Goal: Find specific page/section: Find specific page/section

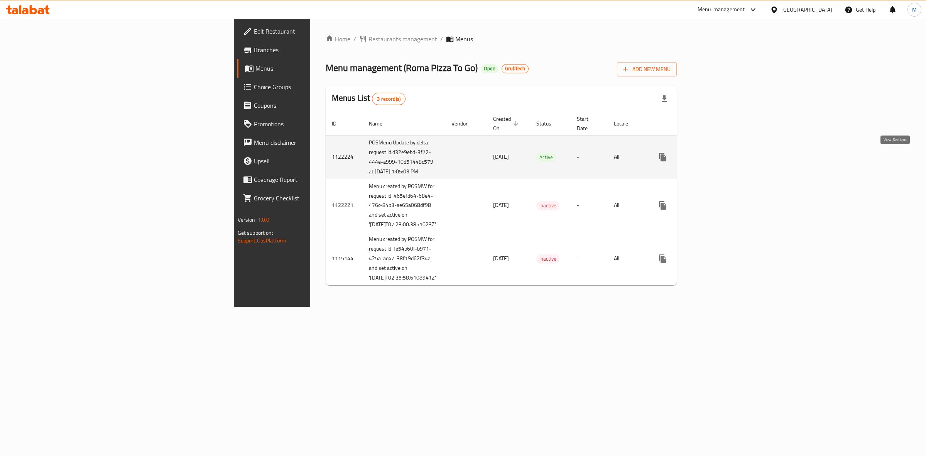
click at [722, 159] on icon "enhanced table" at bounding box center [718, 157] width 7 height 7
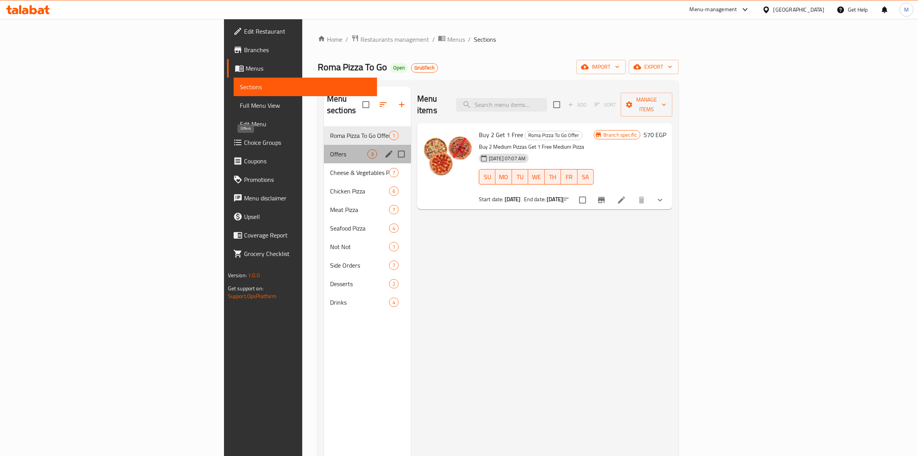
click at [330, 149] on span "Offers" at bounding box center [348, 153] width 37 height 9
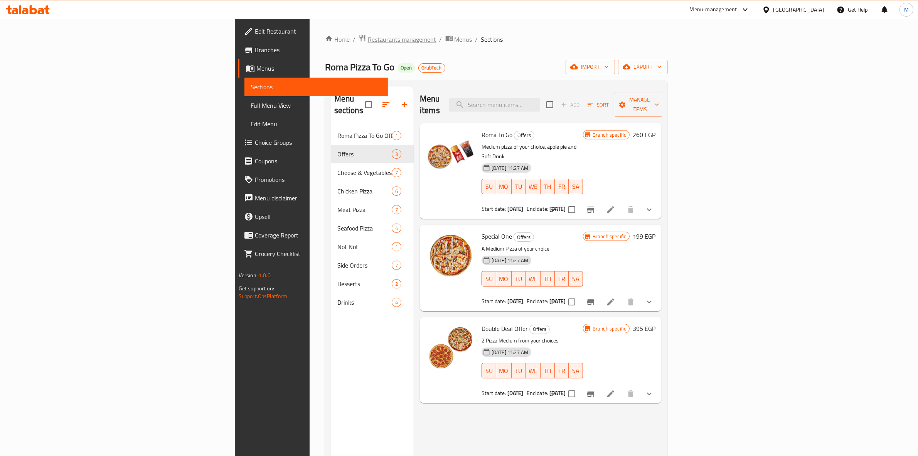
click at [368, 35] on span "Restaurants management" at bounding box center [402, 39] width 69 height 9
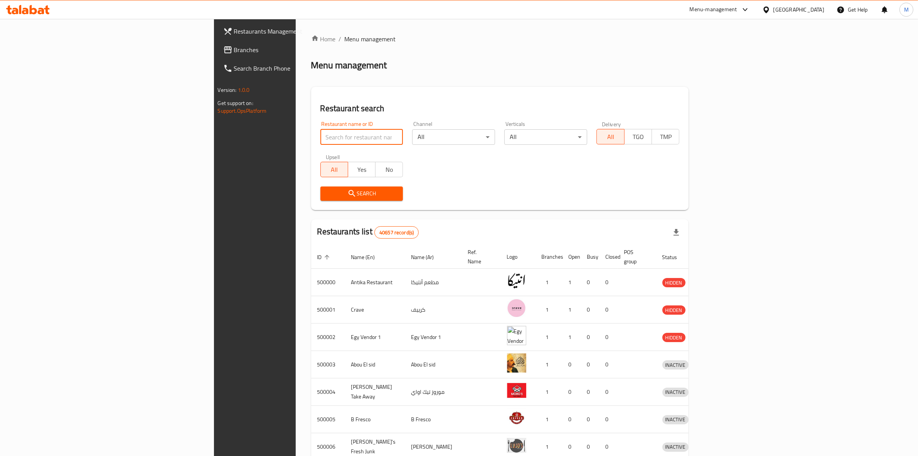
click at [321, 134] on input "search" at bounding box center [362, 136] width 83 height 15
paste input "635298"
type input "635298"
click button "Search" at bounding box center [362, 193] width 83 height 14
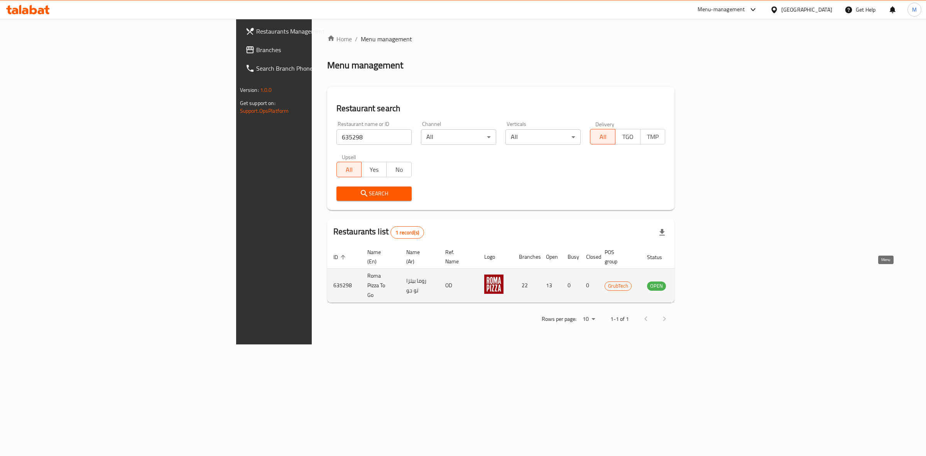
click at [696, 282] on icon "enhanced table" at bounding box center [692, 285] width 8 height 7
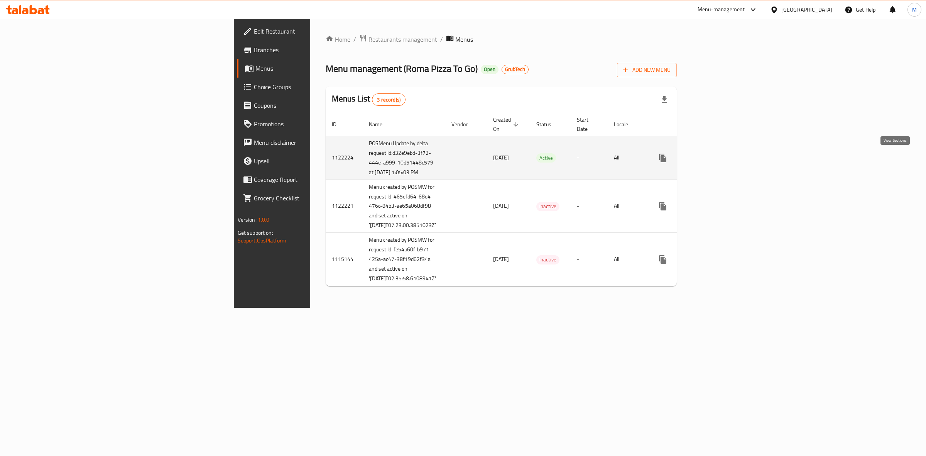
click at [723, 157] on icon "enhanced table" at bounding box center [718, 157] width 9 height 9
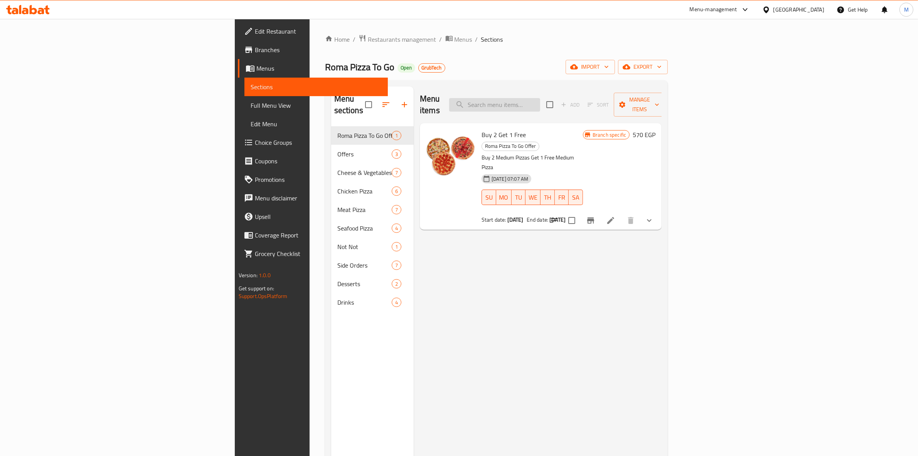
click at [540, 98] on input "search" at bounding box center [494, 105] width 91 height 14
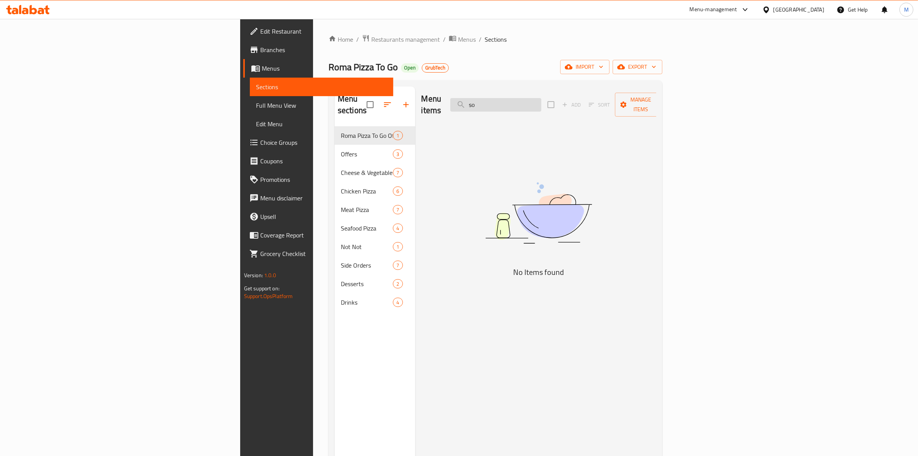
type input "s"
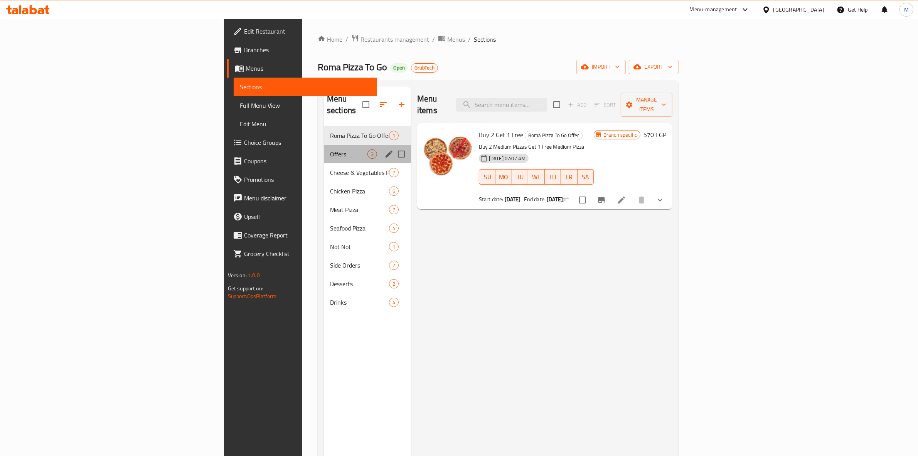
click at [324, 149] on div "Offers 3" at bounding box center [367, 154] width 87 height 19
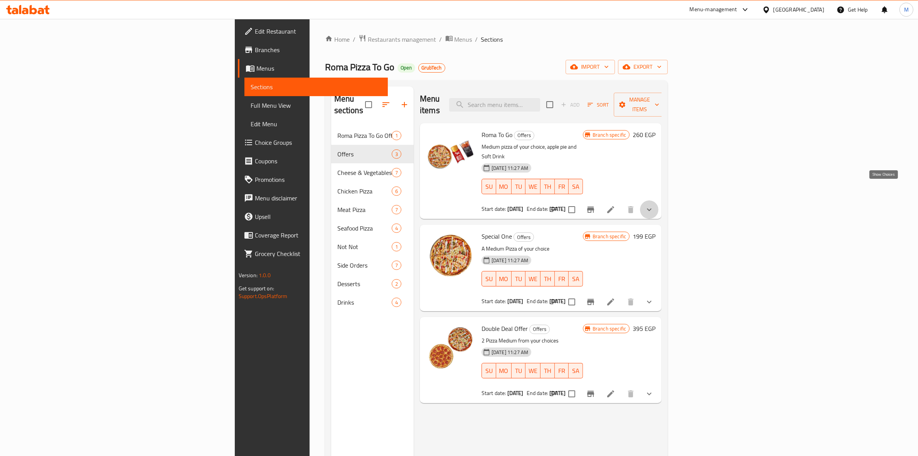
click at [654, 205] on icon "show more" at bounding box center [649, 209] width 9 height 9
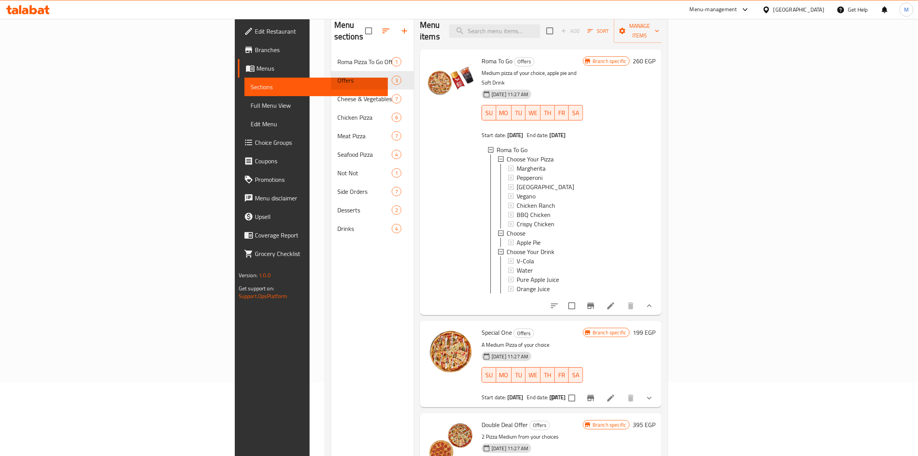
scroll to position [60, 0]
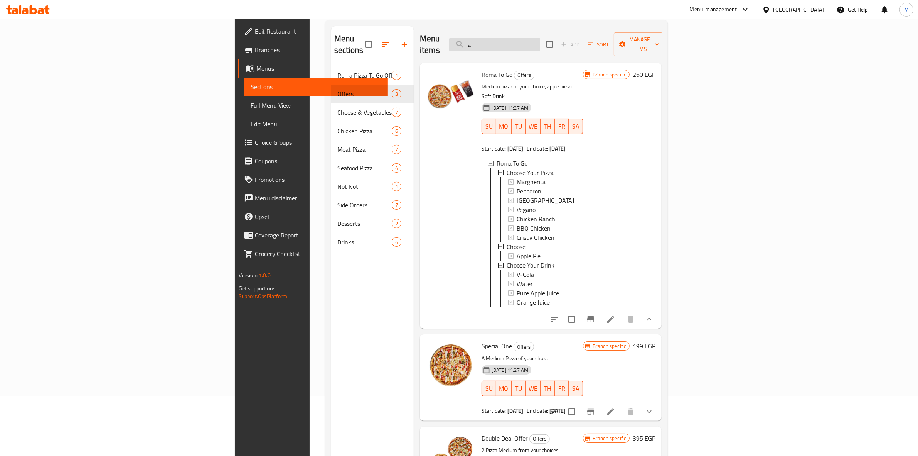
click at [540, 38] on input "a" at bounding box center [494, 45] width 91 height 14
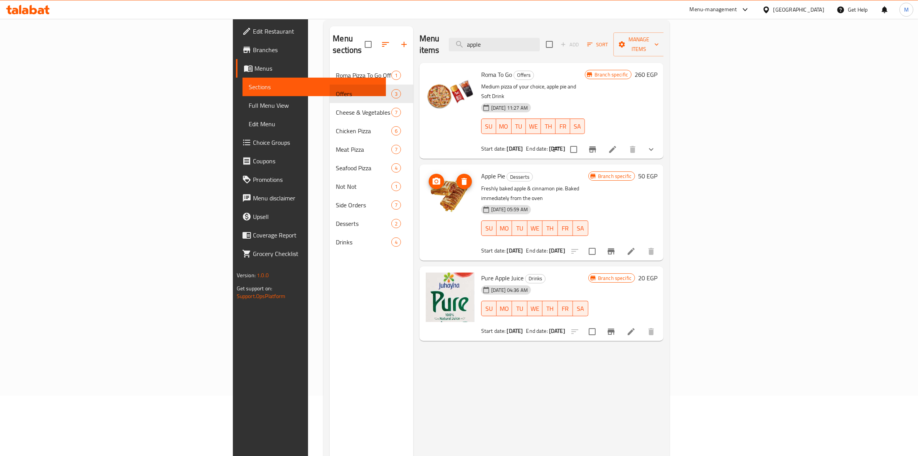
click at [426, 178] on img at bounding box center [450, 195] width 49 height 49
click at [540, 38] on input "appl" at bounding box center [494, 45] width 91 height 14
type input "a"
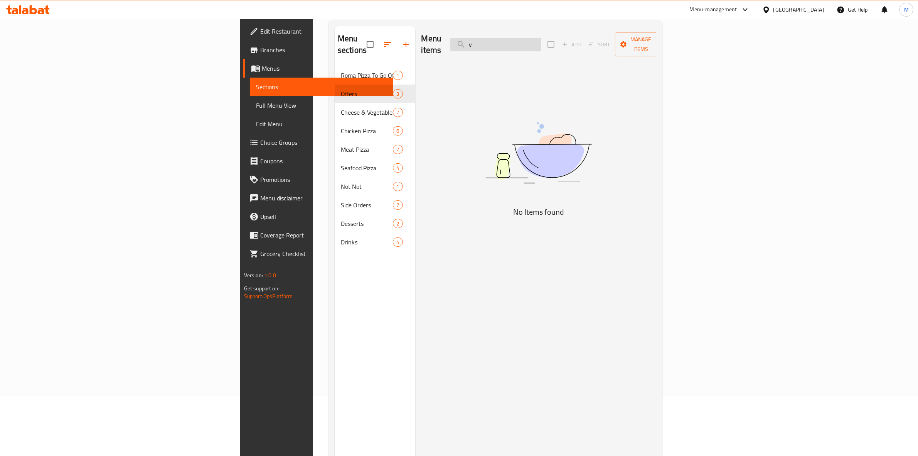
type input "v"
type input "c"
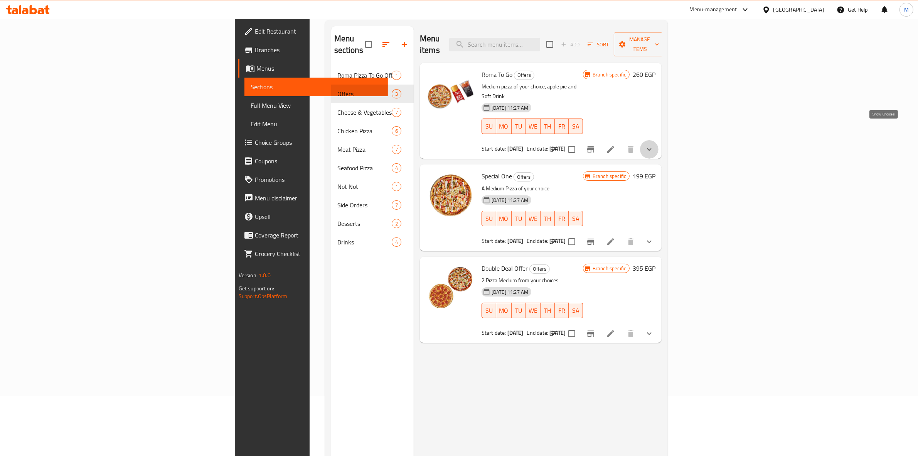
click at [654, 145] on icon "show more" at bounding box center [649, 149] width 9 height 9
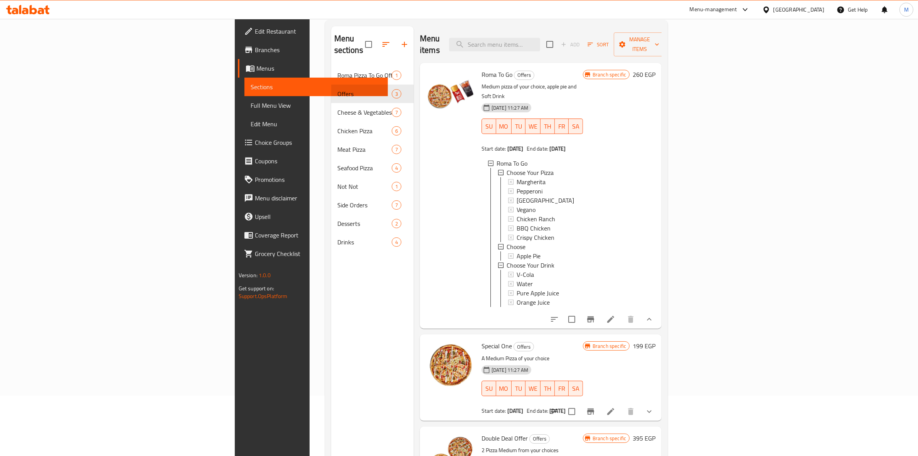
click at [549, 17] on div "Menu-management [GEOGRAPHIC_DATA] Get Help M" at bounding box center [459, 9] width 918 height 19
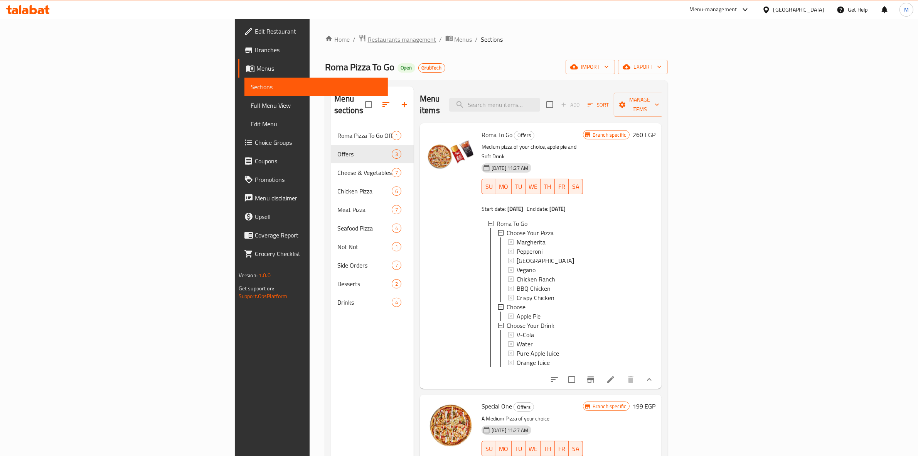
click at [368, 35] on span "Restaurants management" at bounding box center [402, 39] width 69 height 9
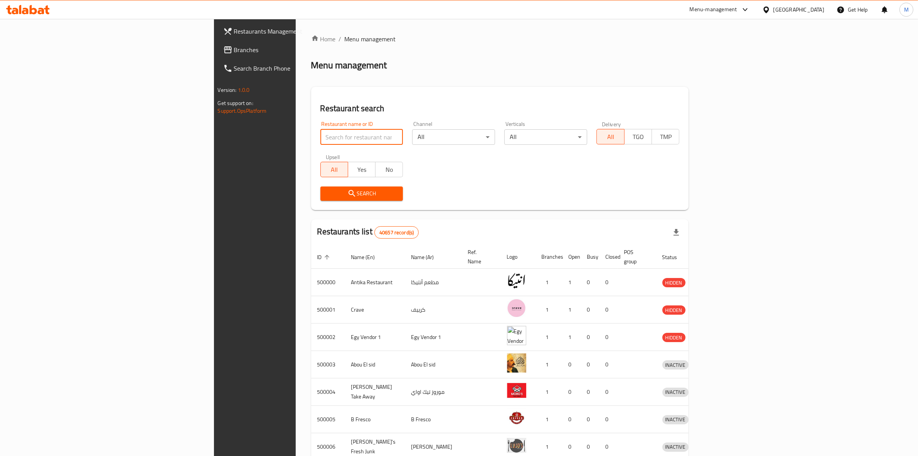
click at [321, 135] on input "search" at bounding box center [362, 136] width 83 height 15
type input "p"
type input "prego"
click button "Search" at bounding box center [362, 193] width 83 height 14
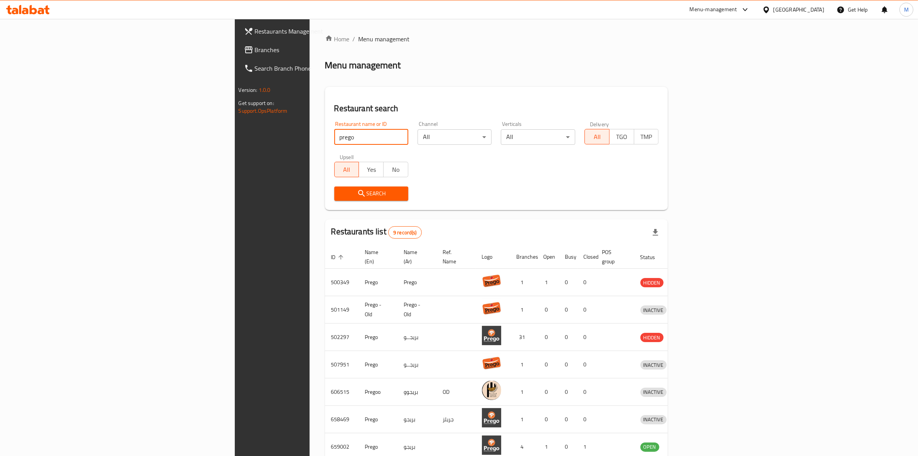
scroll to position [92, 0]
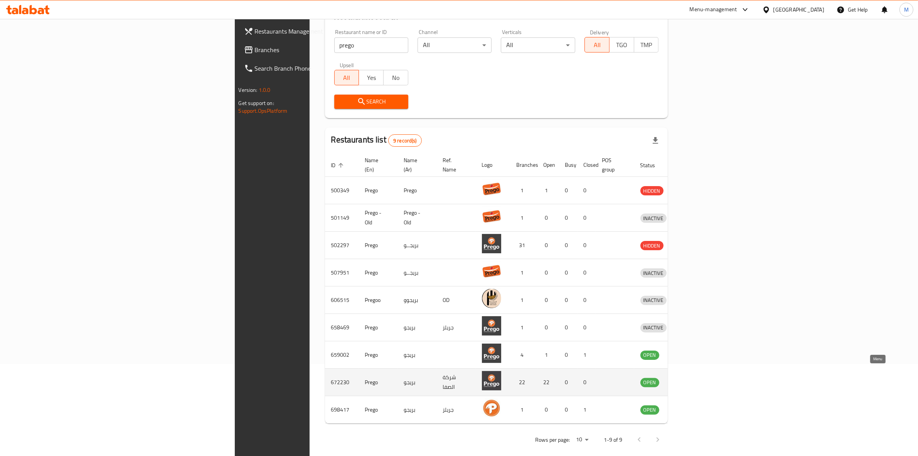
click at [691, 379] on icon "enhanced table" at bounding box center [687, 382] width 8 height 7
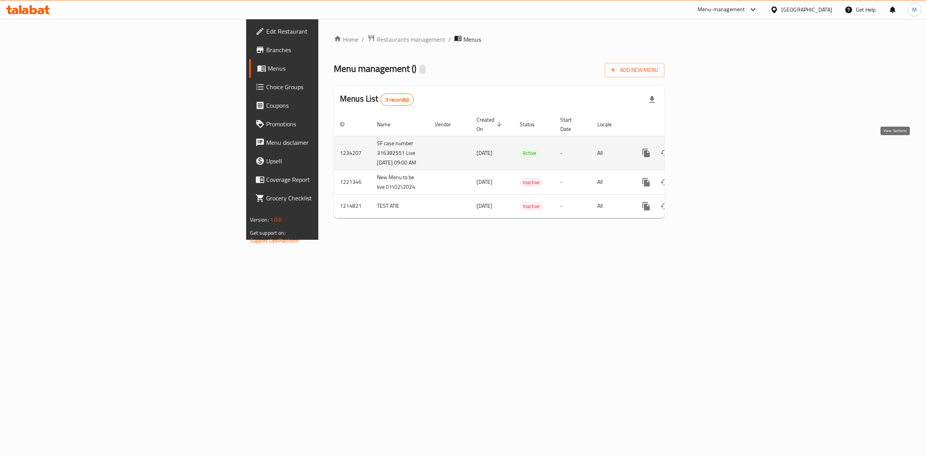
click at [706, 148] on icon "enhanced table" at bounding box center [701, 152] width 9 height 9
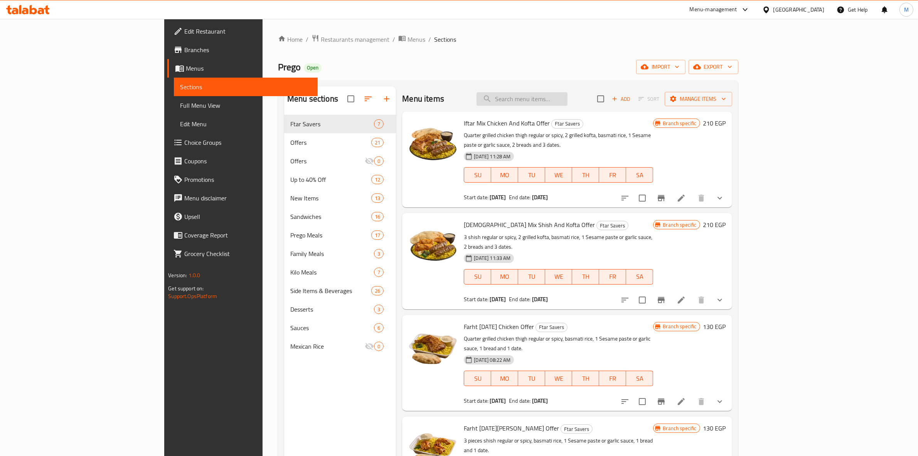
click at [568, 99] on input "search" at bounding box center [522, 99] width 91 height 14
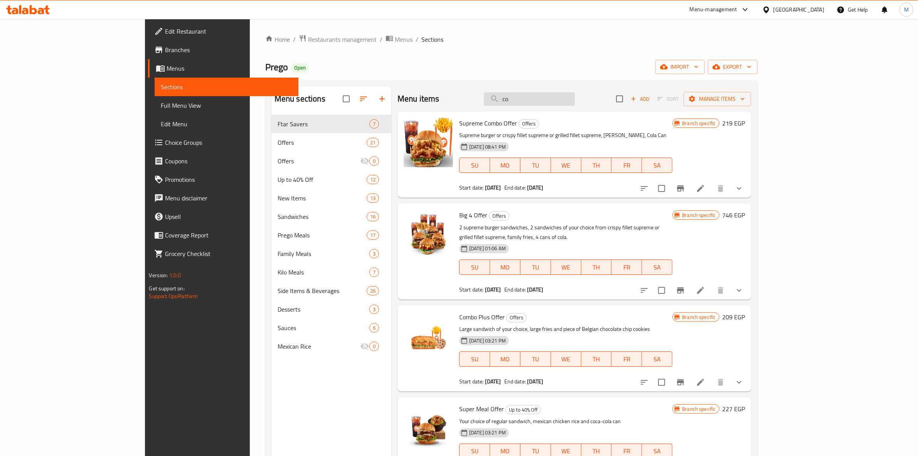
type input "c"
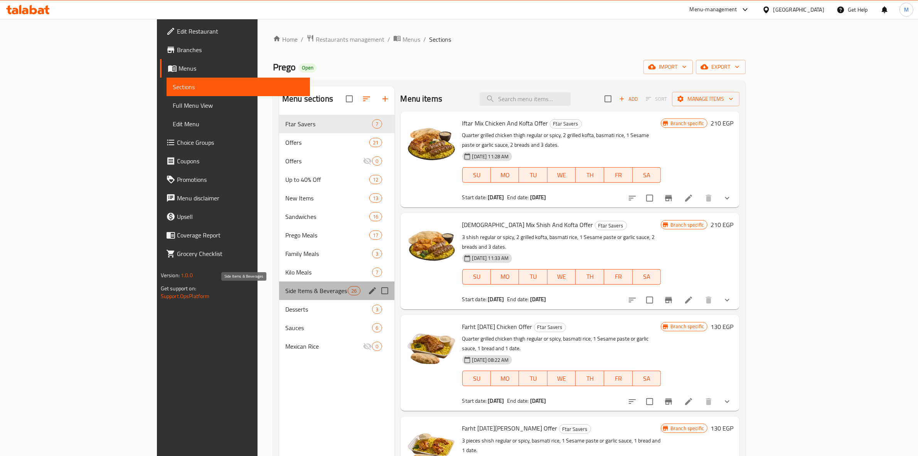
click at [285, 292] on span "Side Items & Beverages" at bounding box center [316, 290] width 62 height 9
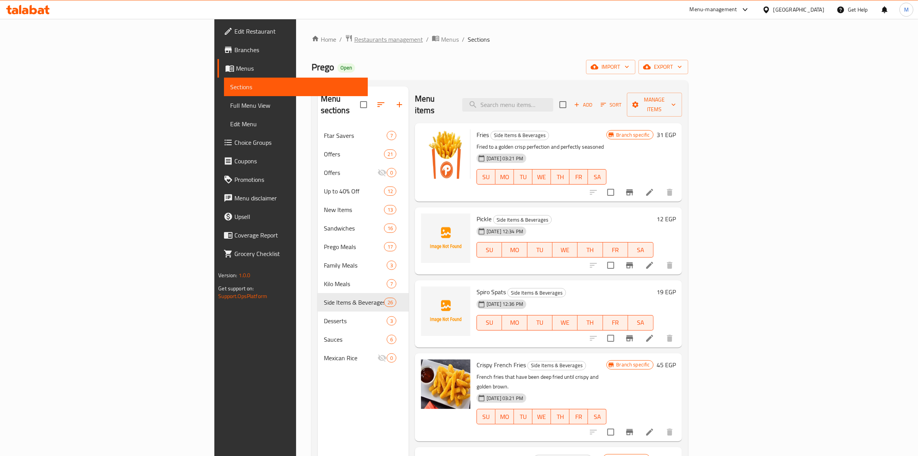
click at [355, 40] on span "Restaurants management" at bounding box center [389, 39] width 69 height 9
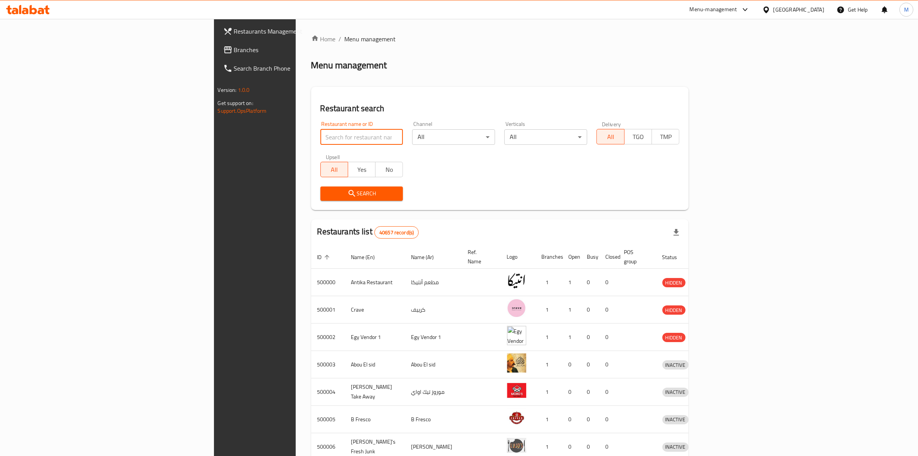
click at [321, 132] on input "search" at bounding box center [362, 136] width 83 height 15
type input "[DATE]"
click button "Search" at bounding box center [362, 193] width 83 height 14
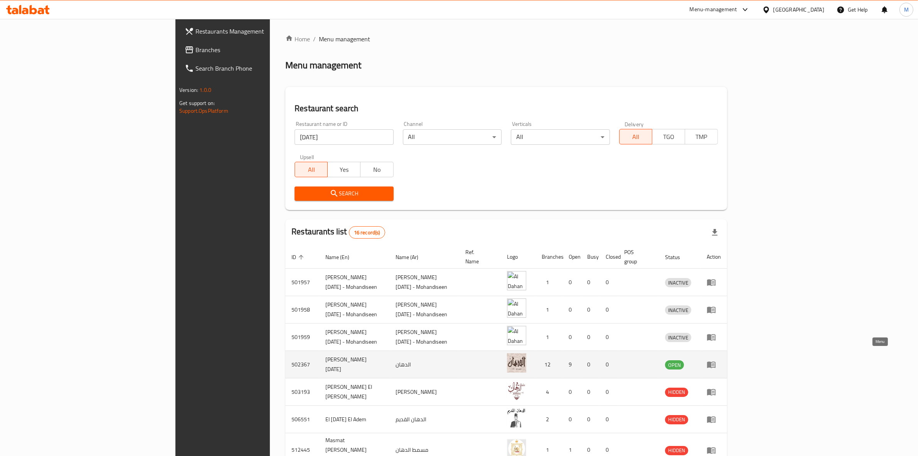
click at [716, 361] on icon "enhanced table" at bounding box center [711, 364] width 8 height 7
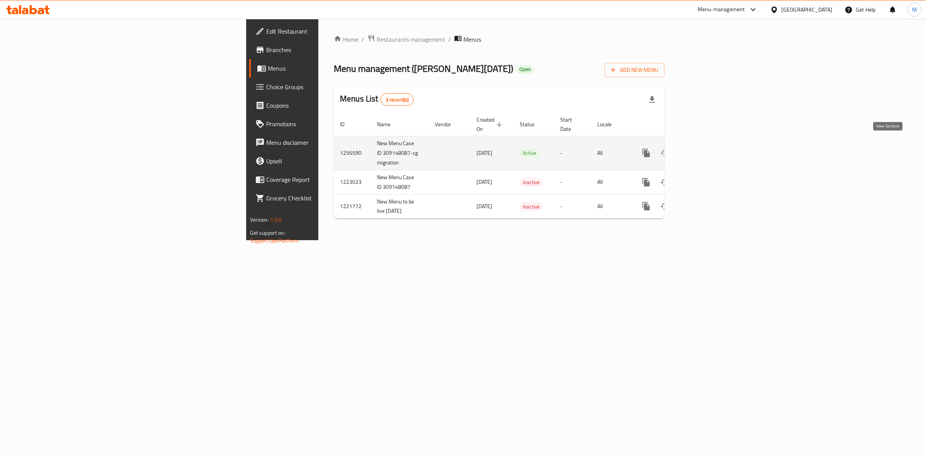
click at [705, 149] on icon "enhanced table" at bounding box center [701, 152] width 7 height 7
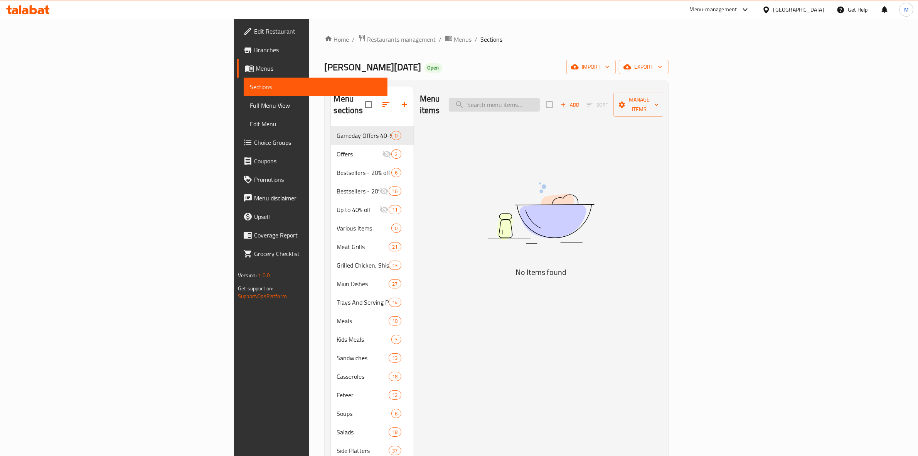
click at [540, 98] on input "search" at bounding box center [494, 105] width 91 height 14
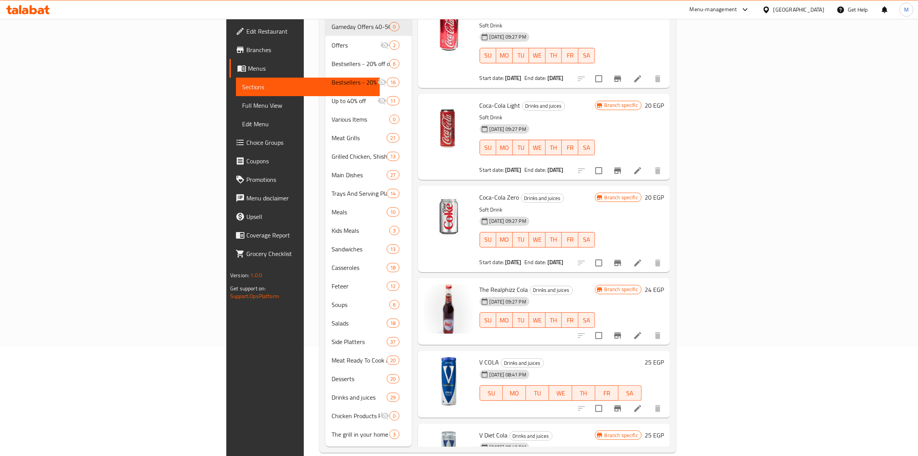
scroll to position [847, 0]
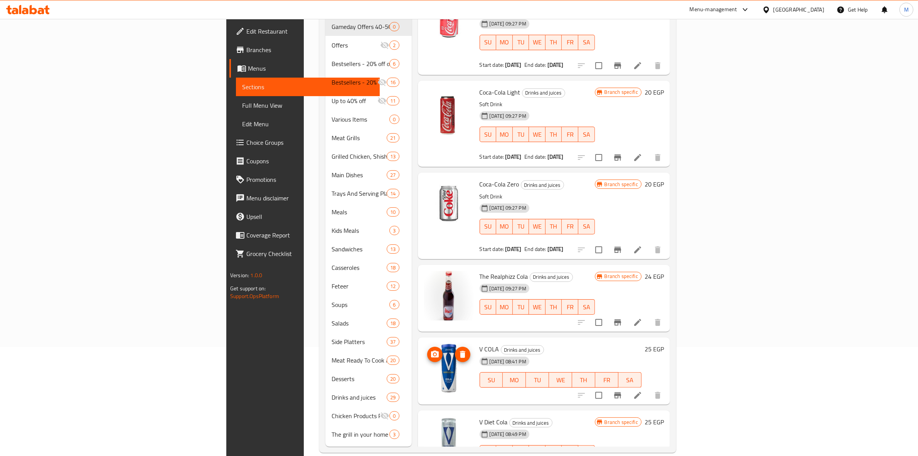
click at [424, 344] on img at bounding box center [448, 367] width 49 height 49
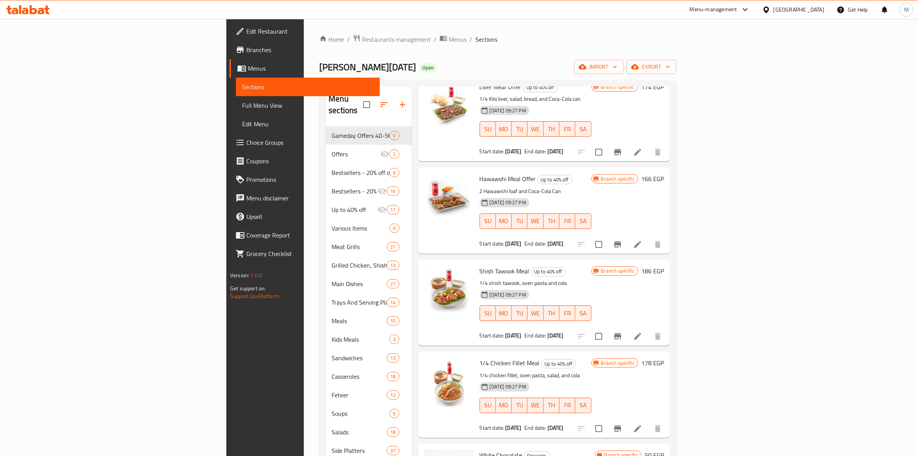
scroll to position [0, 0]
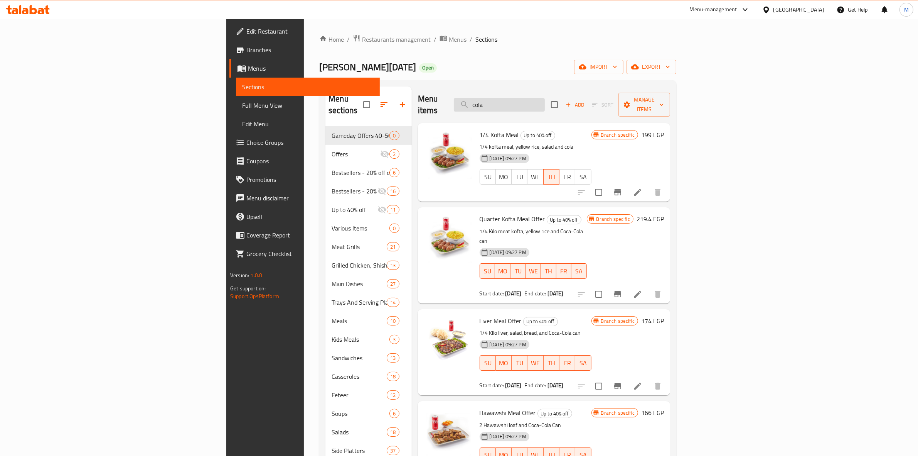
click at [545, 98] on input "cola" at bounding box center [499, 105] width 91 height 14
type input "c"
paste input "635298"
type input "6"
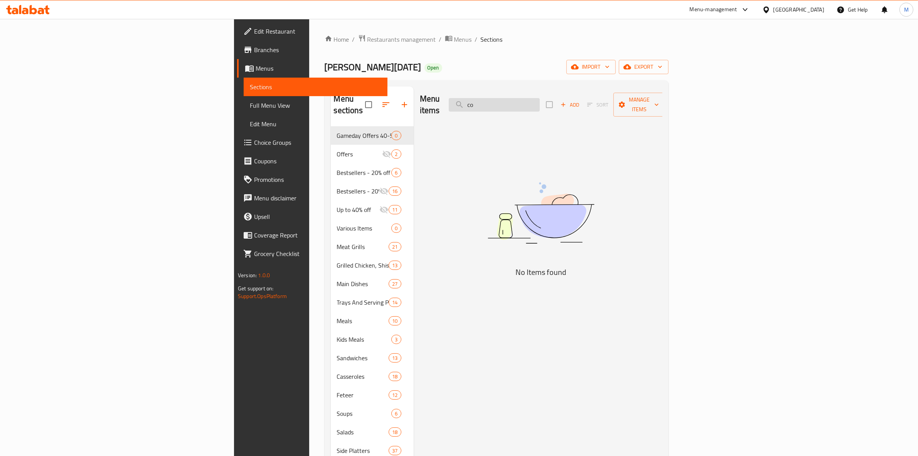
type input "c"
click at [368, 38] on span "Restaurants management" at bounding box center [402, 39] width 69 height 9
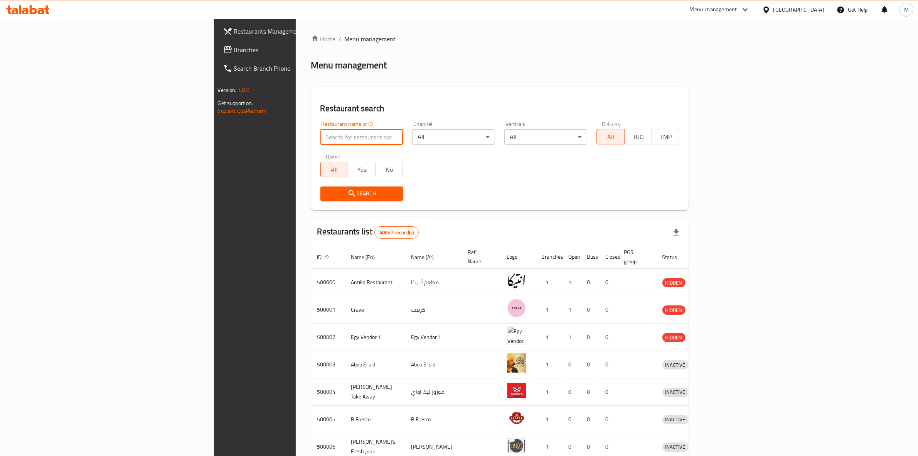
click at [321, 138] on input "search" at bounding box center [362, 136] width 83 height 15
type input "prego"
click button "Search" at bounding box center [362, 193] width 83 height 14
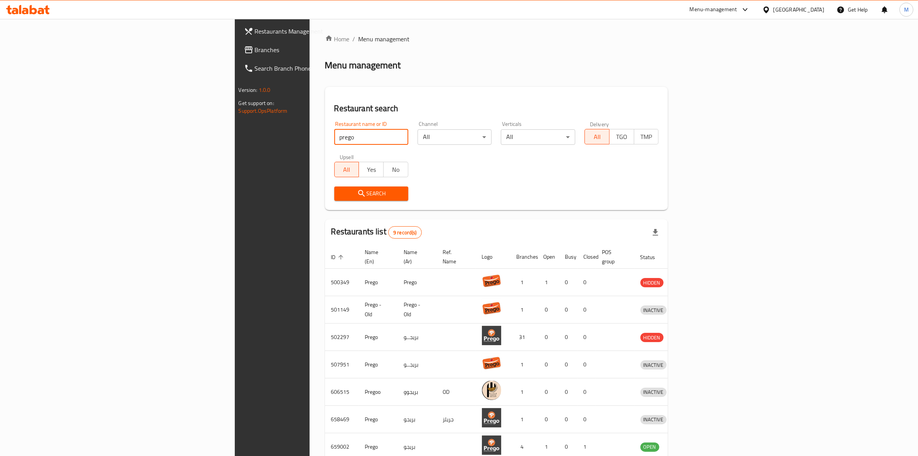
scroll to position [92, 0]
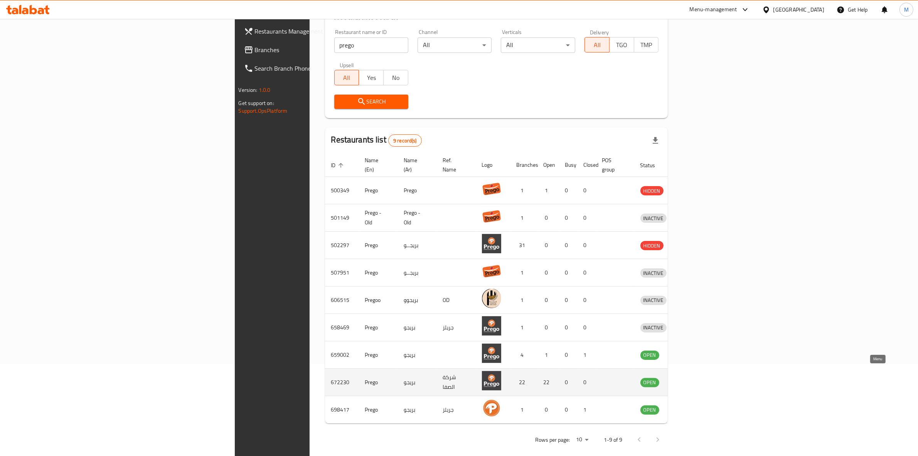
click at [692, 377] on icon "enhanced table" at bounding box center [686, 381] width 9 height 9
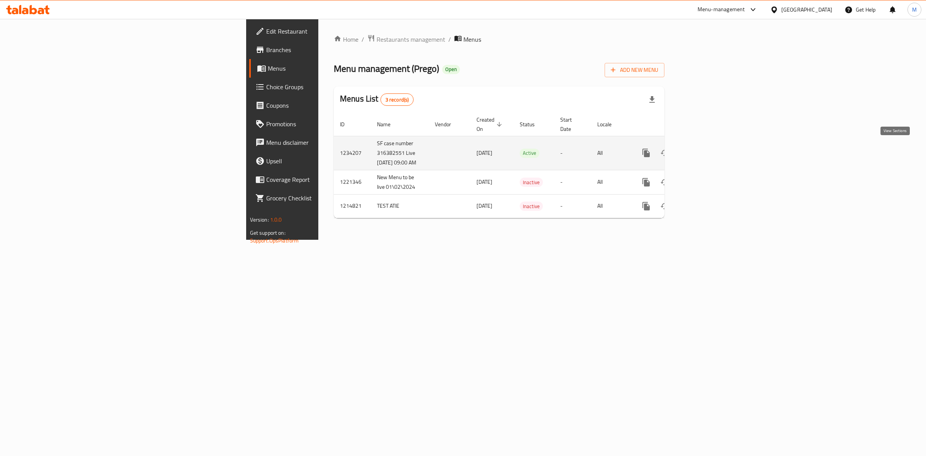
click at [711, 147] on link "enhanced table" at bounding box center [701, 153] width 19 height 19
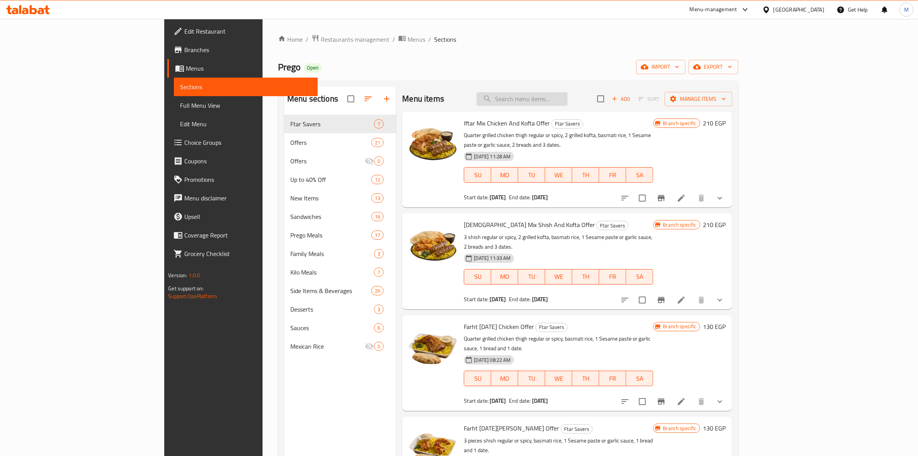
click at [564, 93] on input "search" at bounding box center [522, 99] width 91 height 14
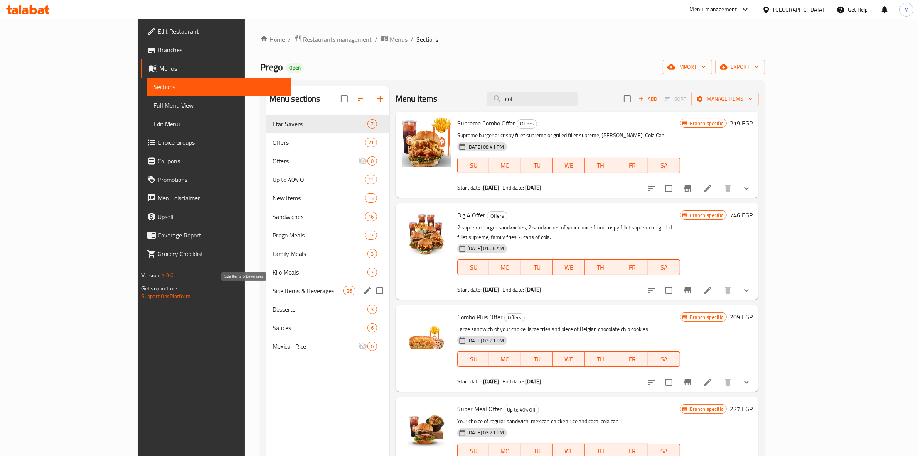
type input "col"
click at [273, 290] on span "Side Items & Beverages" at bounding box center [308, 290] width 71 height 9
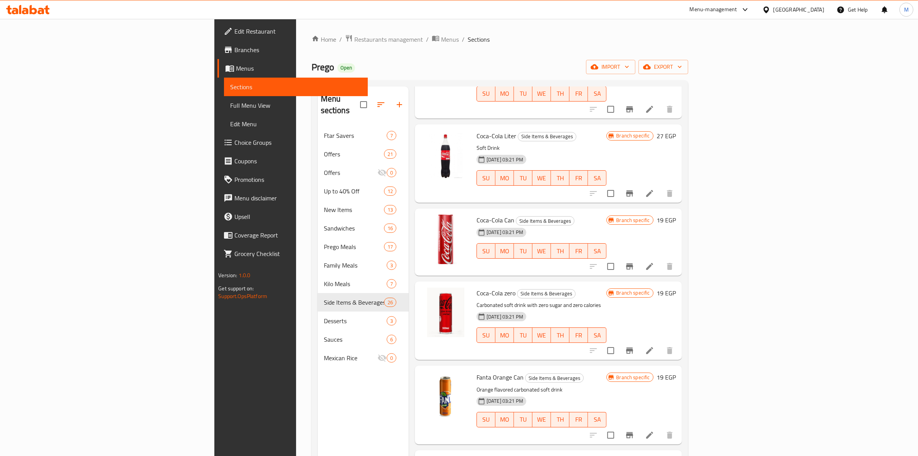
scroll to position [447, 0]
